Goal: Task Accomplishment & Management: Complete application form

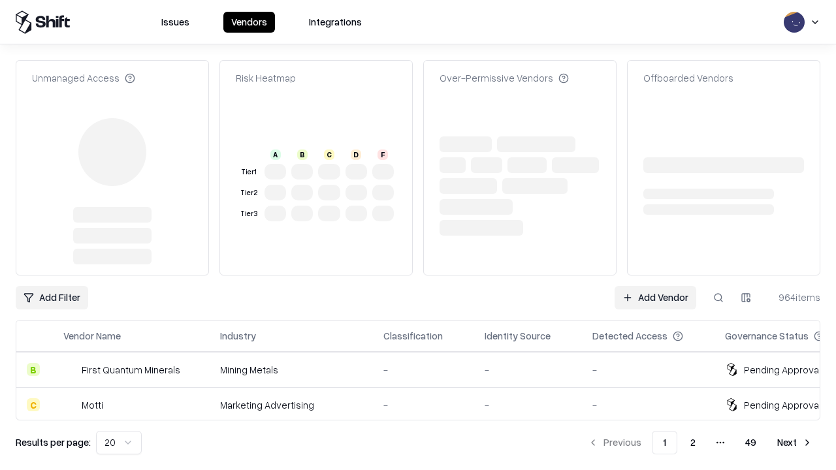
click at [655, 286] on link "Add Vendor" at bounding box center [655, 298] width 82 height 24
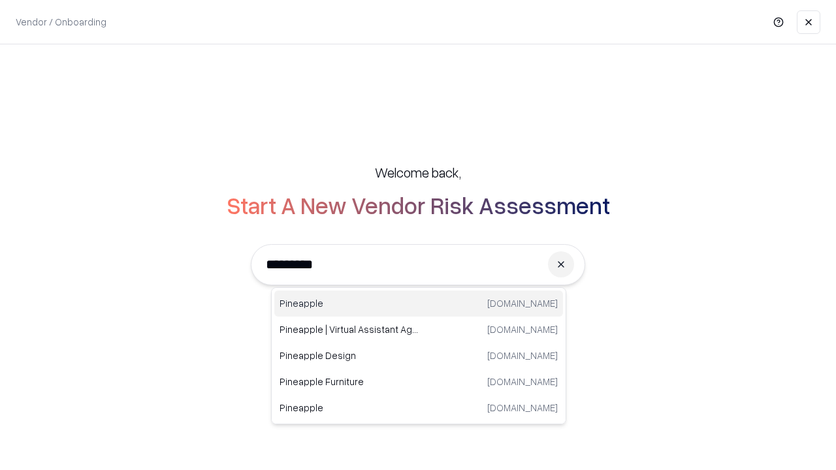
click at [419, 304] on div "Pineapple [DOMAIN_NAME]" at bounding box center [418, 304] width 289 height 26
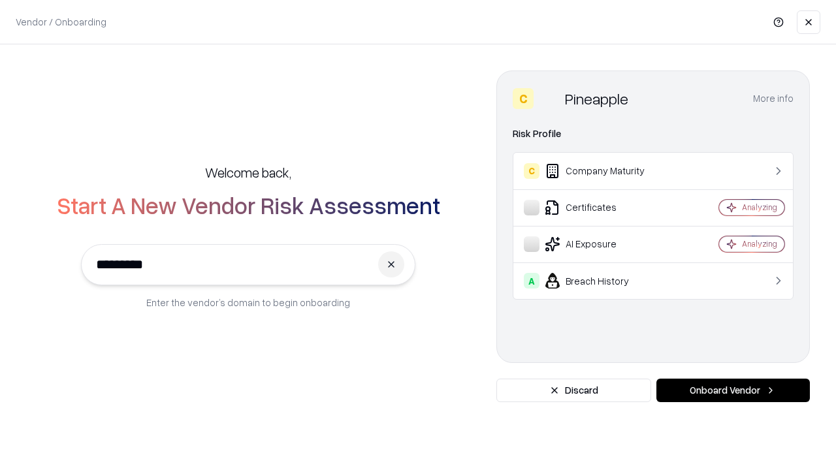
type input "*********"
click at [733, 390] on button "Onboard Vendor" at bounding box center [732, 391] width 153 height 24
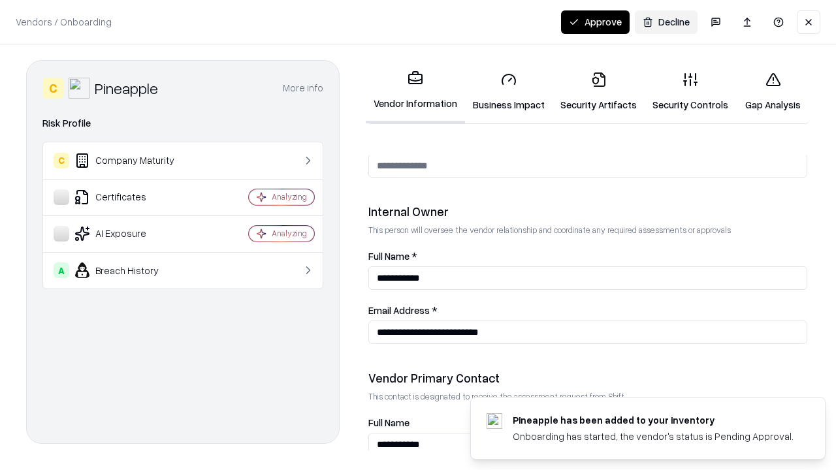
scroll to position [676, 0]
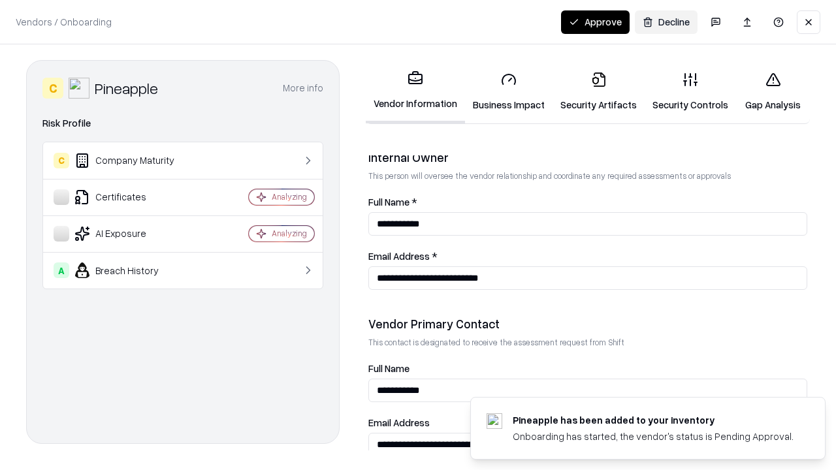
click at [509, 91] on link "Business Impact" at bounding box center [508, 91] width 87 height 61
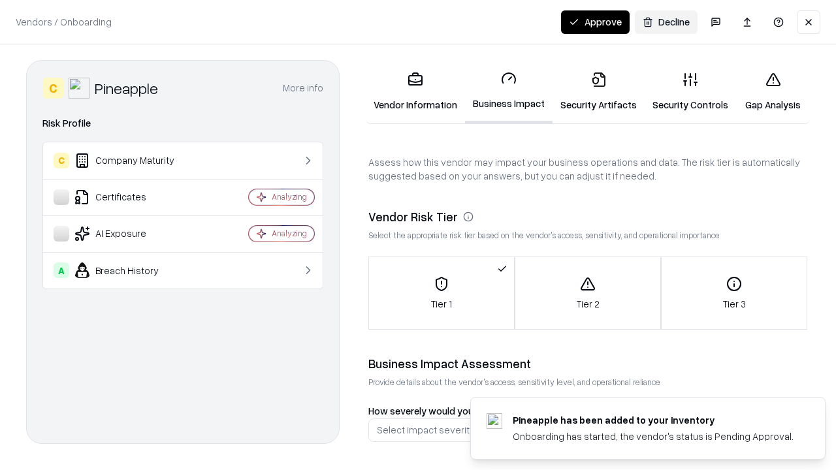
click at [598, 91] on link "Security Artifacts" at bounding box center [598, 91] width 92 height 61
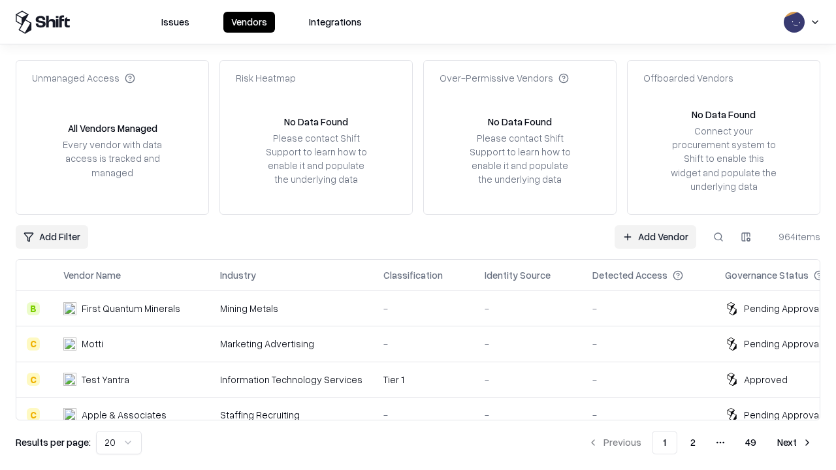
click at [655, 236] on link "Add Vendor" at bounding box center [655, 237] width 82 height 24
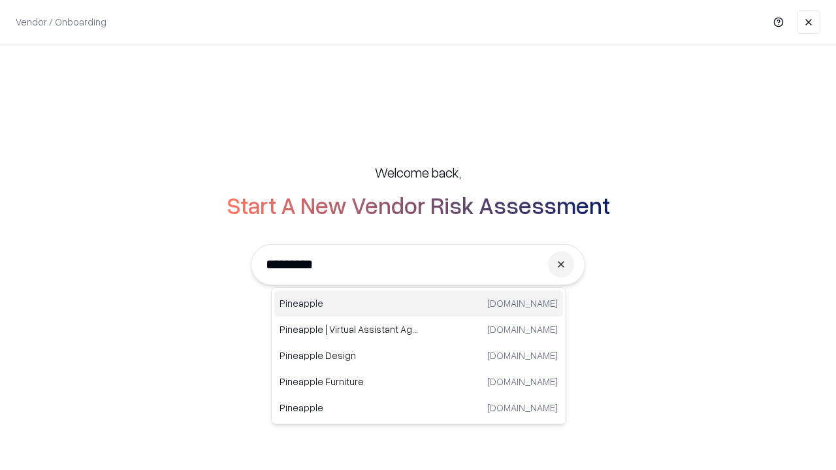
click at [419, 304] on div "Pineapple [DOMAIN_NAME]" at bounding box center [418, 304] width 289 height 26
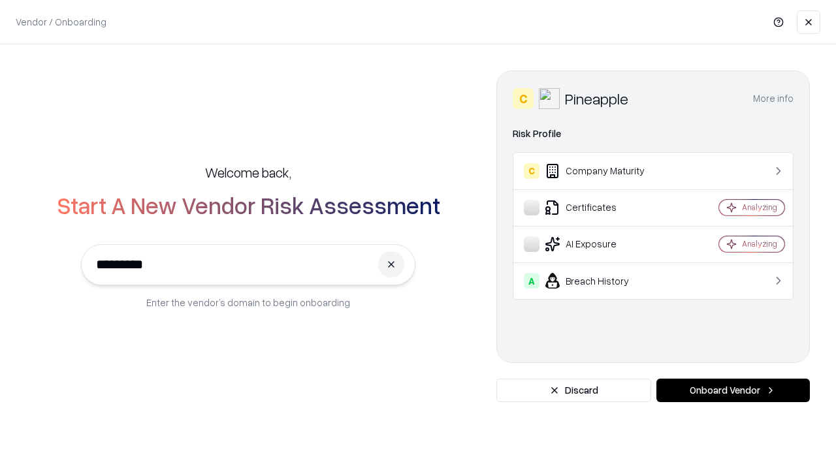
type input "*********"
click at [733, 390] on button "Onboard Vendor" at bounding box center [732, 391] width 153 height 24
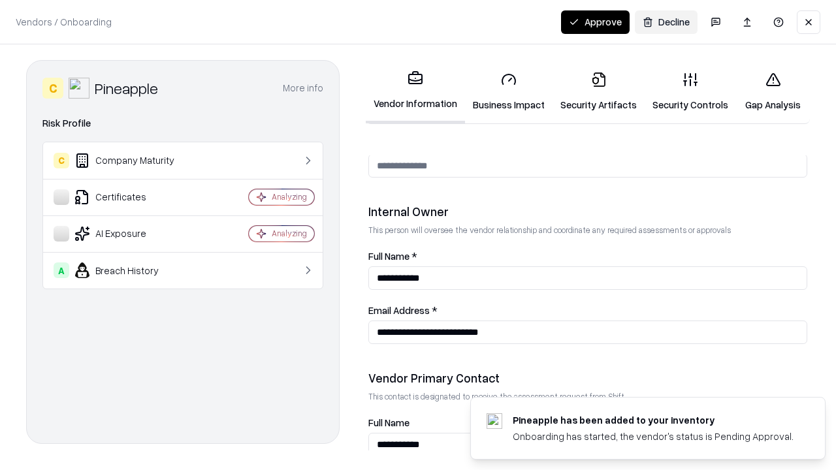
scroll to position [676, 0]
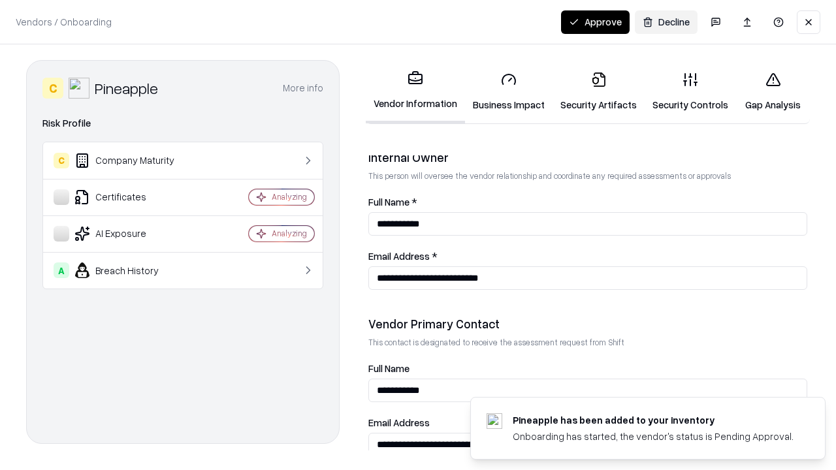
click at [595, 22] on button "Approve" at bounding box center [595, 22] width 69 height 24
